Goal: Book appointment/travel/reservation

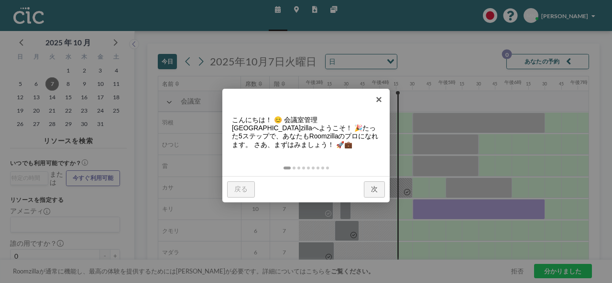
scroll to position [0, 994]
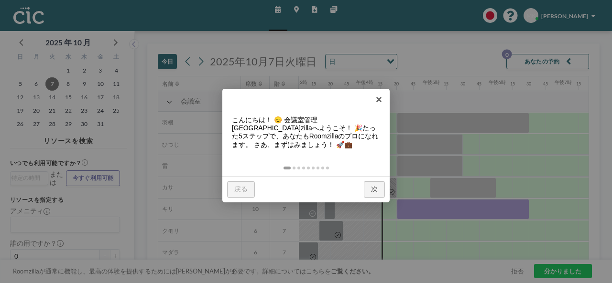
click at [374, 191] on font "次" at bounding box center [374, 189] width 7 height 8
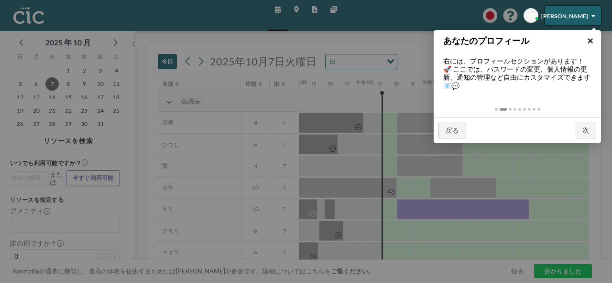
click at [589, 38] on font "×" at bounding box center [590, 41] width 6 height 12
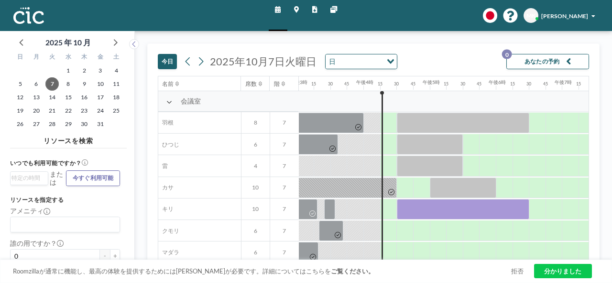
scroll to position [48, 994]
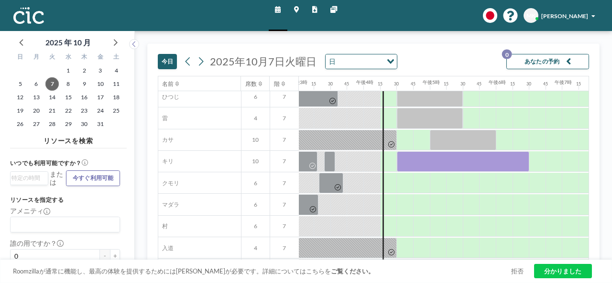
click at [356, 161] on div at bounding box center [354, 161] width 17 height 20
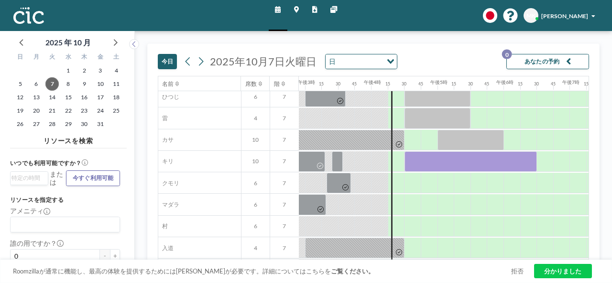
scroll to position [48, 1012]
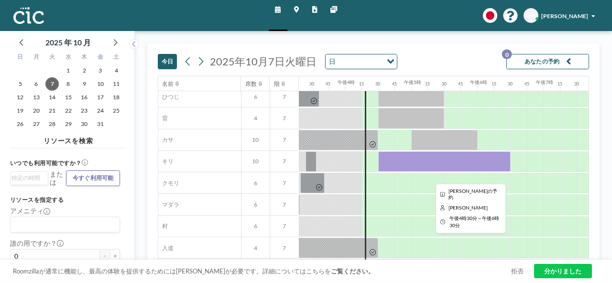
click at [399, 163] on div at bounding box center [444, 161] width 132 height 21
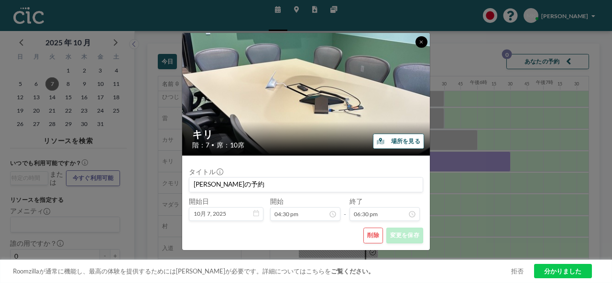
click at [421, 39] on button at bounding box center [420, 41] width 11 height 11
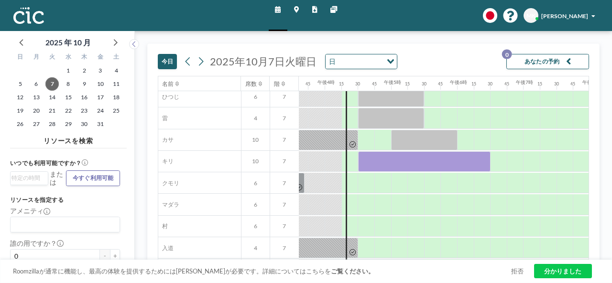
scroll to position [48, 1043]
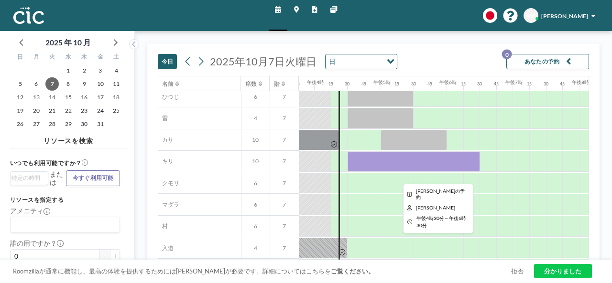
click at [375, 162] on div at bounding box center [413, 161] width 132 height 21
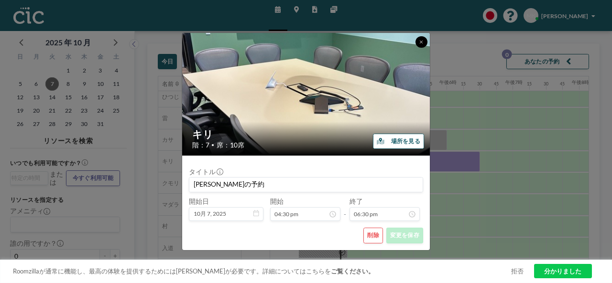
click at [422, 41] on icon at bounding box center [421, 42] width 4 height 5
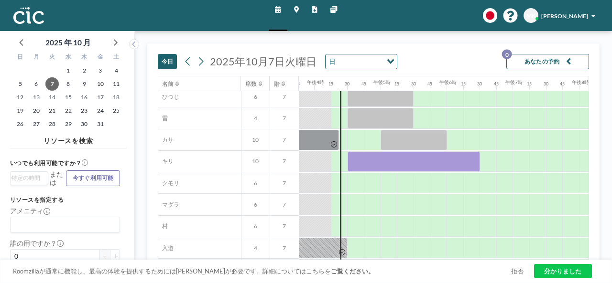
click at [566, 61] on icon "button" at bounding box center [568, 62] width 5 height 10
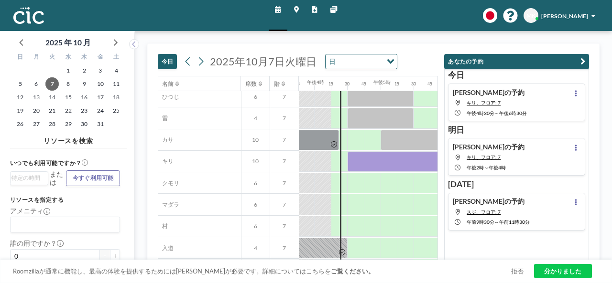
click at [571, 61] on button "あなたの予約" at bounding box center [516, 62] width 145 height 16
